Goal: Task Accomplishment & Management: Manage account settings

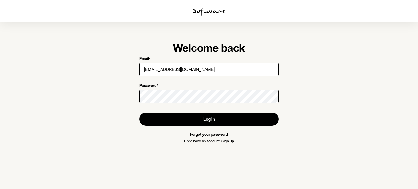
type input "[EMAIL_ADDRESS][DOMAIN_NAME]"
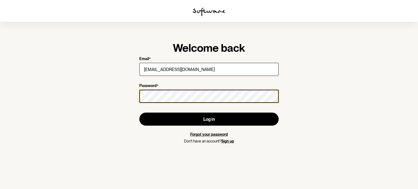
click at [139, 113] on button "Log in" at bounding box center [208, 119] width 139 height 13
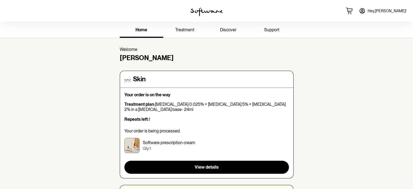
click at [182, 30] on span "treatment" at bounding box center [184, 29] width 19 height 5
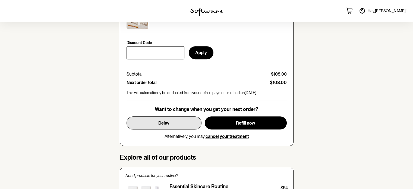
scroll to position [252, 0]
click at [171, 123] on button "Delay" at bounding box center [164, 122] width 75 height 13
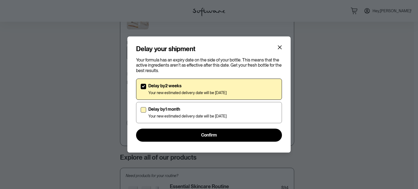
click at [150, 107] on p "Delay by 1 month" at bounding box center [187, 109] width 78 height 5
click at [141, 112] on input "Delay by 1 month Your new estimated delivery date will be [DATE]" at bounding box center [140, 112] width 0 height 0
checkbox input "true"
checkbox input "false"
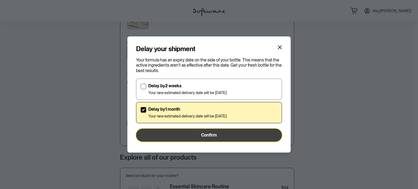
click at [194, 133] on button "Confirm" at bounding box center [209, 135] width 146 height 13
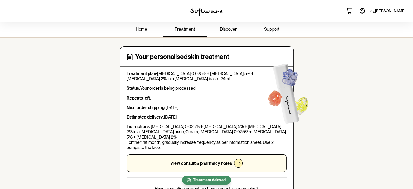
scroll to position [0, 0]
